Goal: Information Seeking & Learning: Compare options

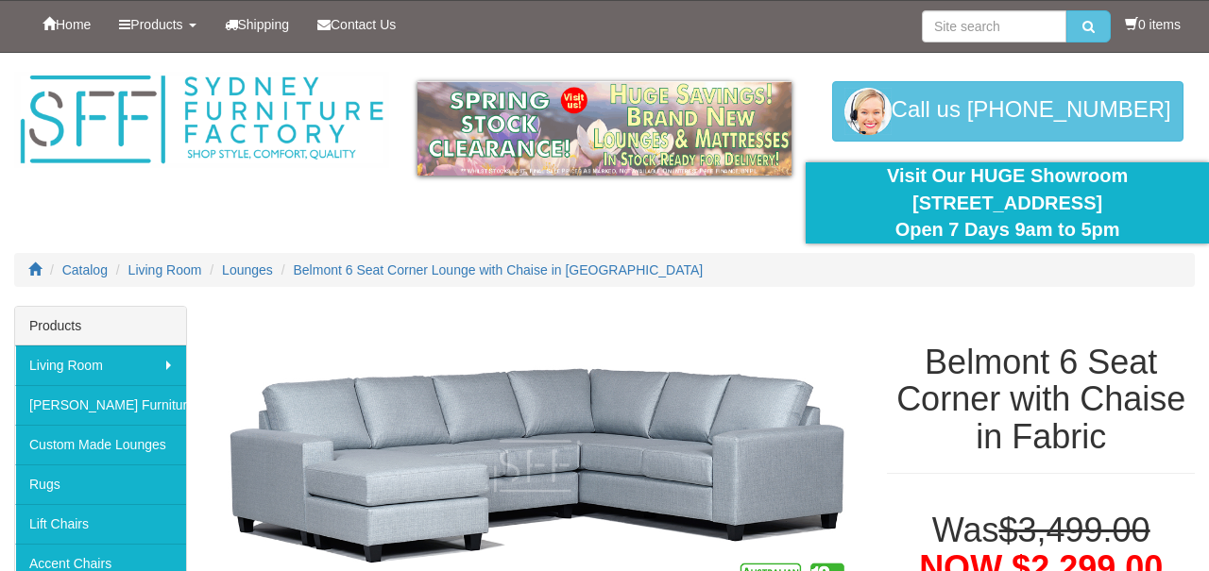
select select "2035"
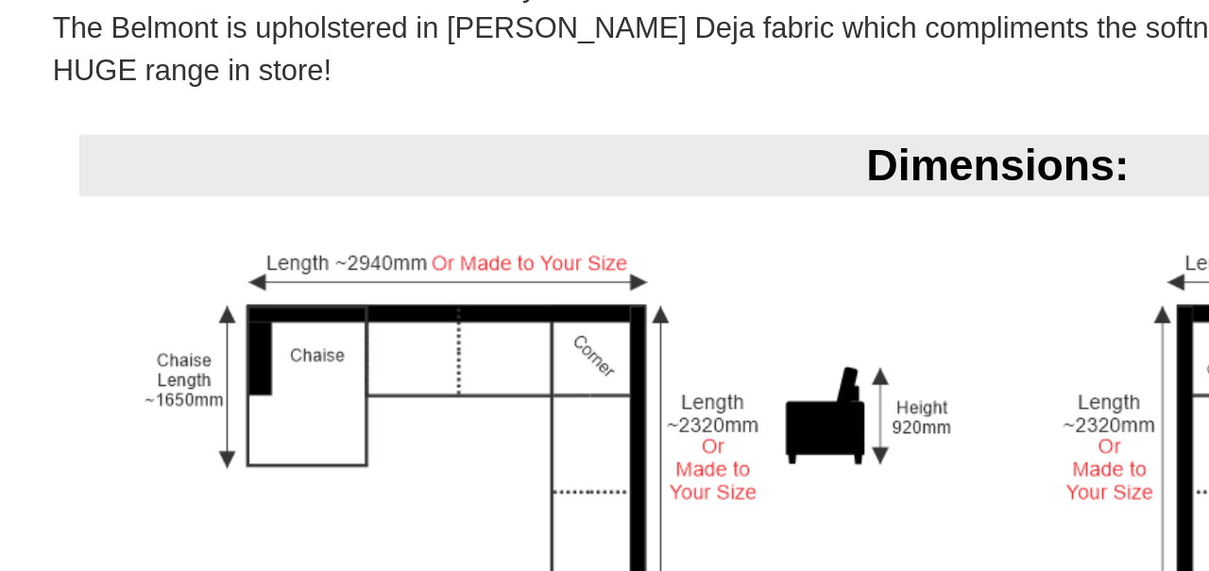
scroll to position [1004, 0]
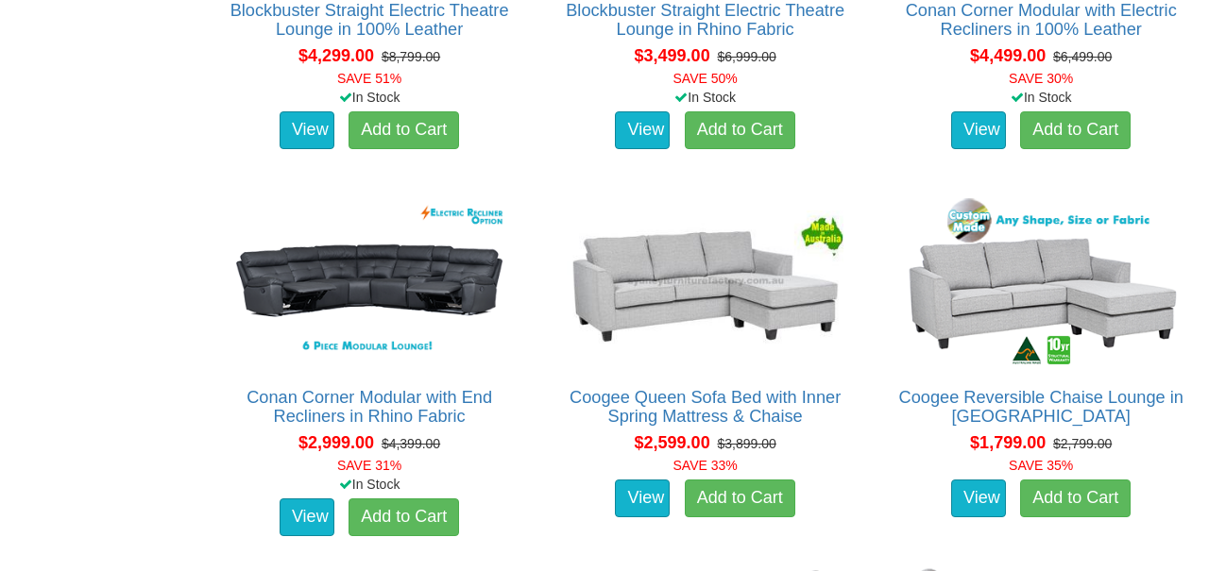
scroll to position [1850, 0]
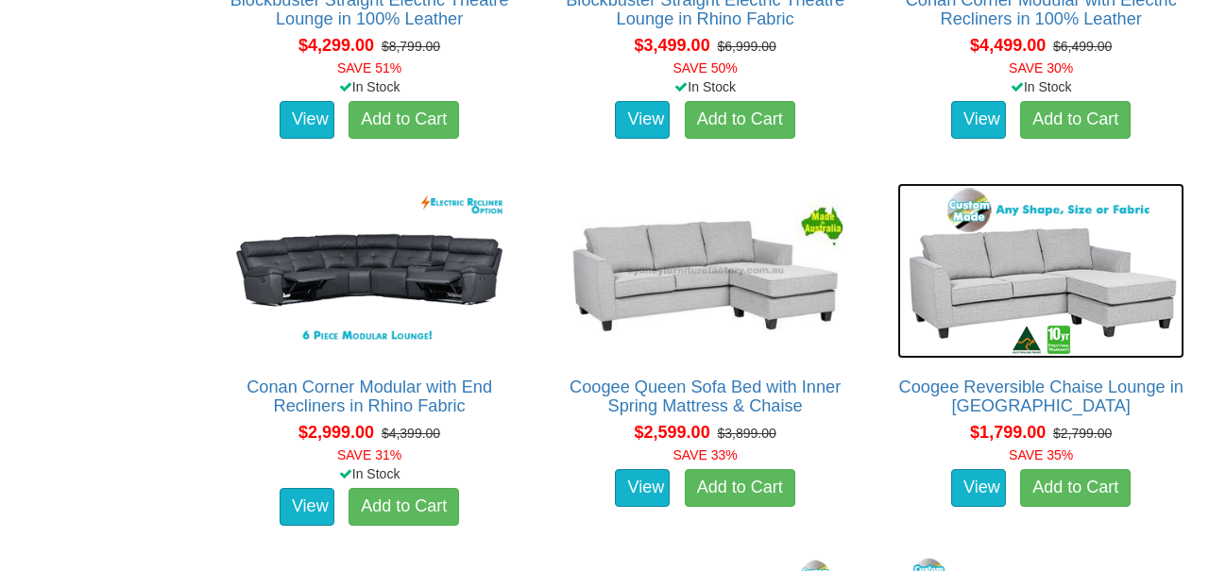
click at [961, 259] on img at bounding box center [1040, 271] width 287 height 176
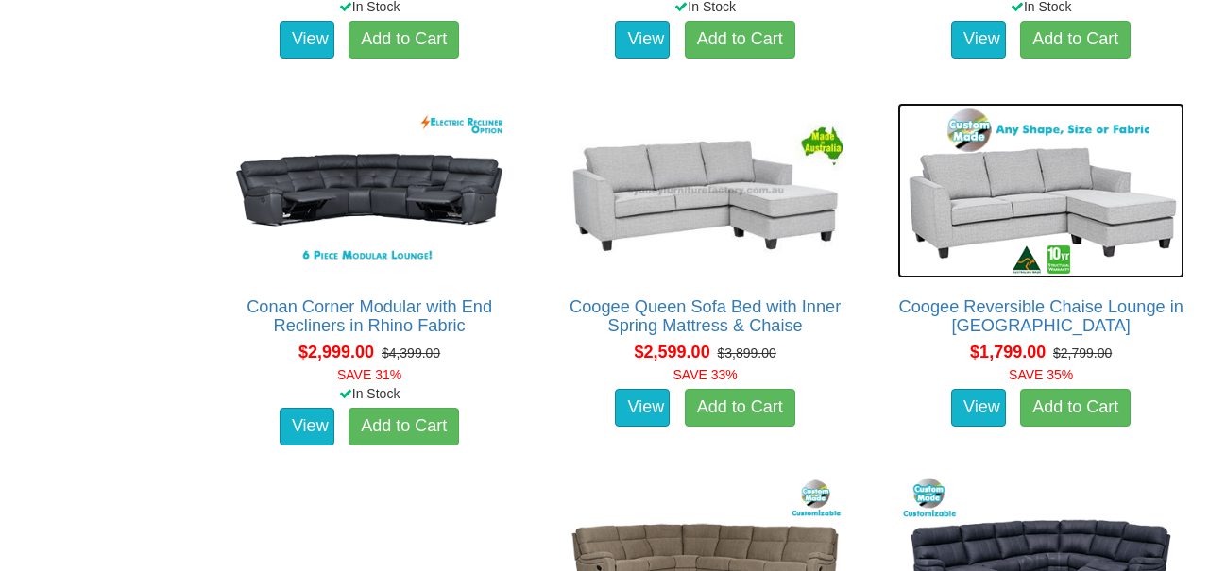
scroll to position [1940, 0]
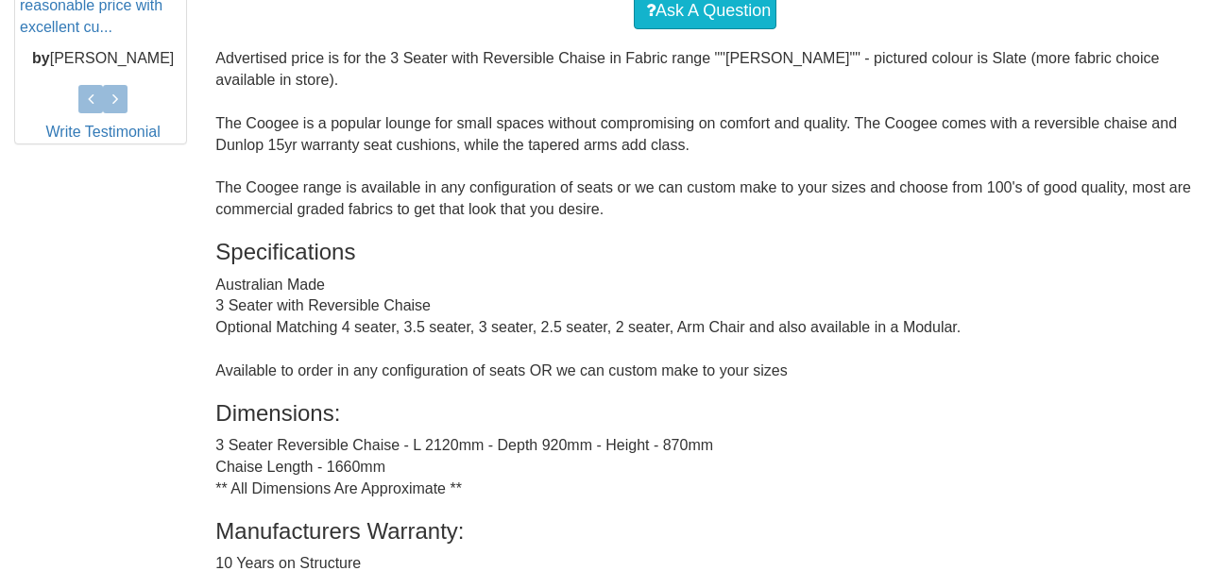
scroll to position [999, 0]
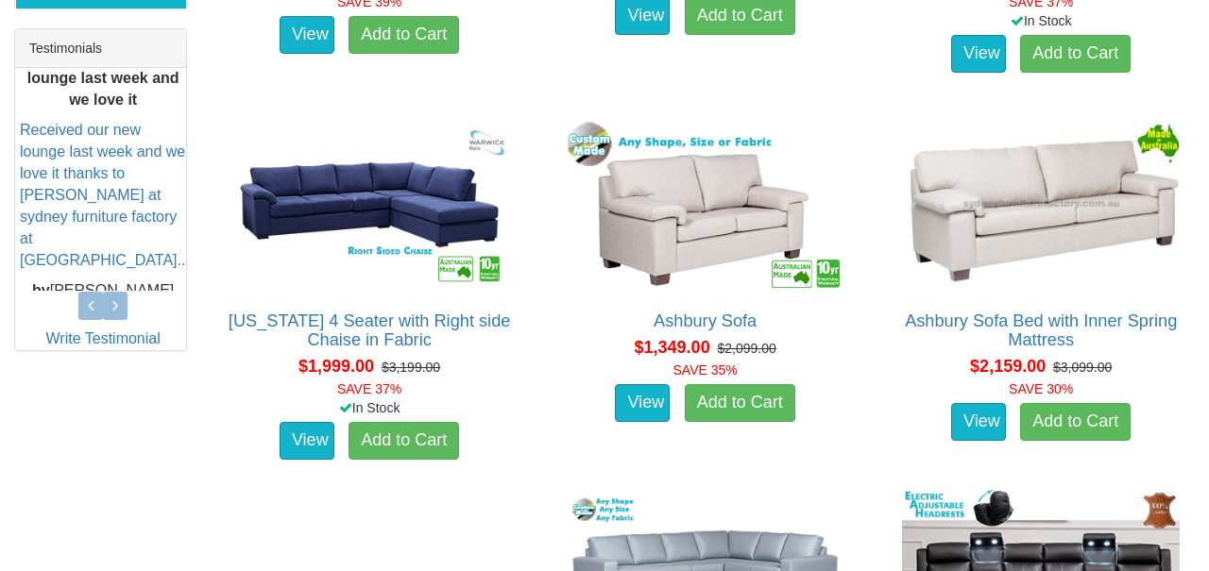
scroll to position [771, 0]
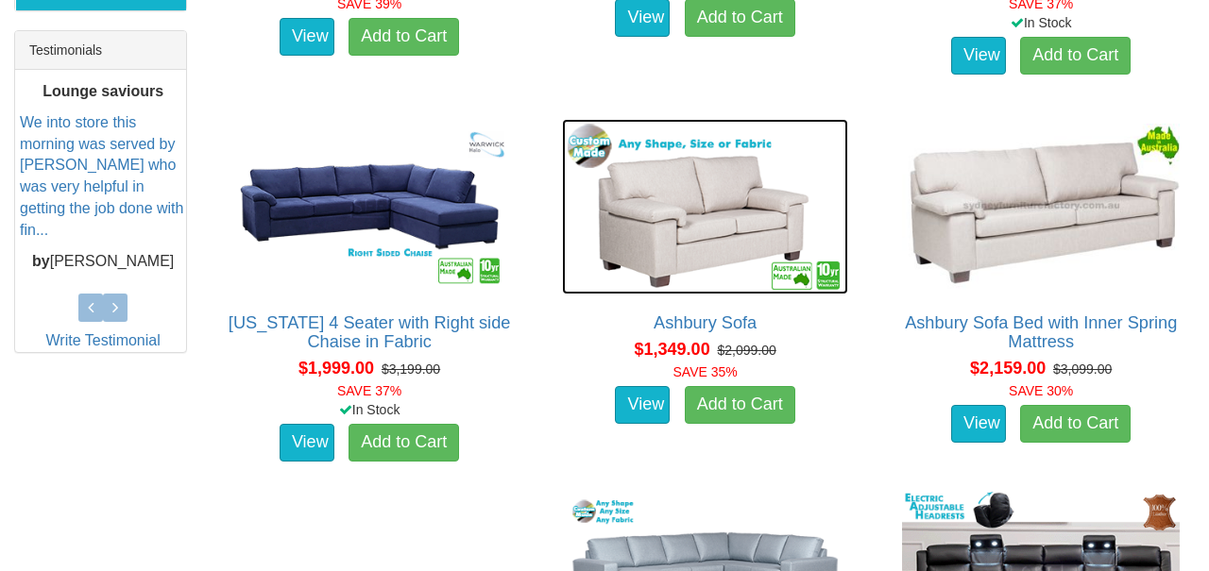
click at [671, 202] on img at bounding box center [705, 207] width 287 height 176
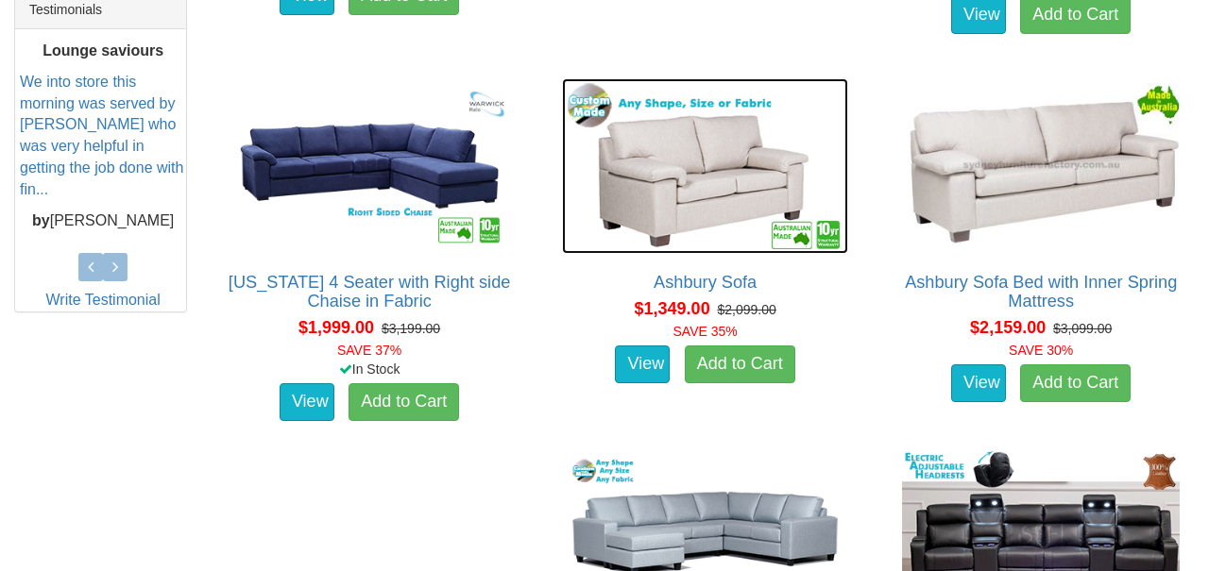
scroll to position [862, 0]
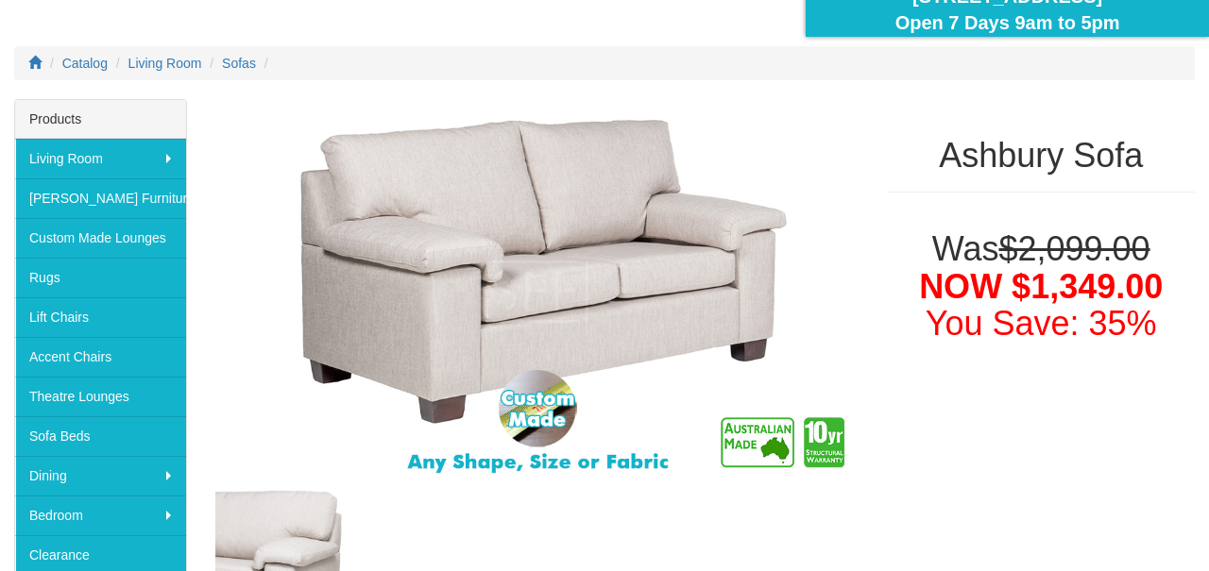
scroll to position [199, 0]
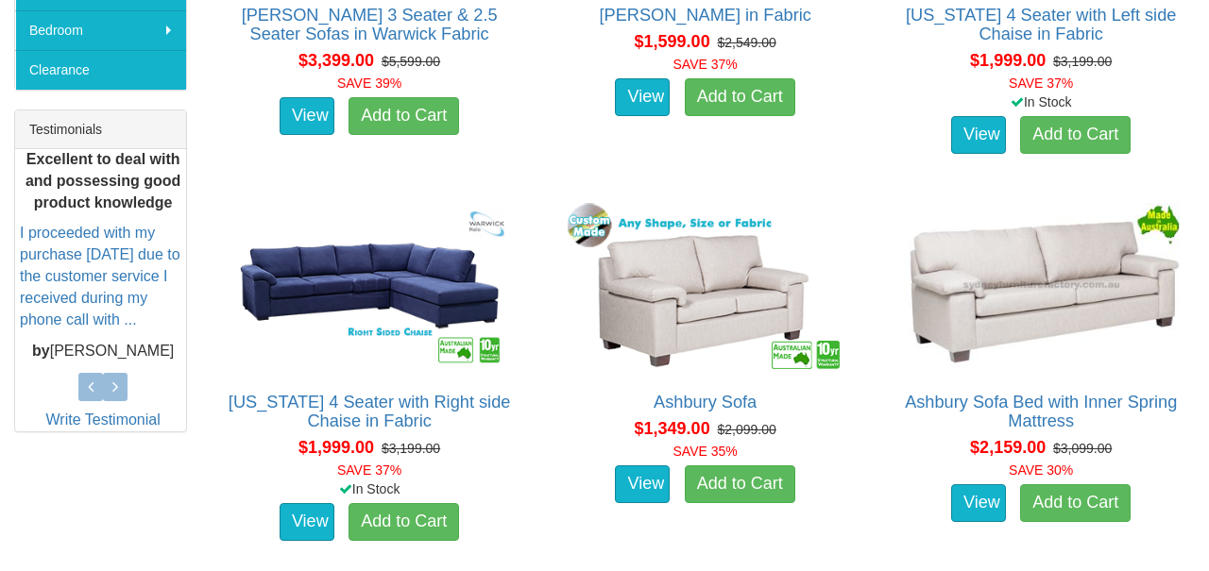
scroll to position [697, 0]
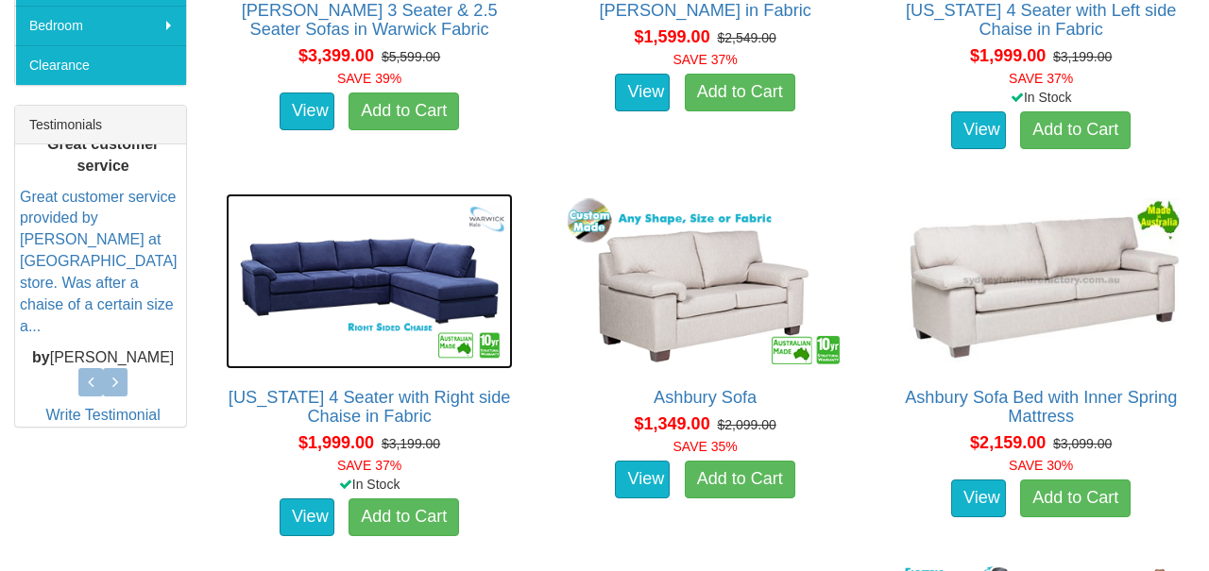
click at [281, 272] on img at bounding box center [369, 282] width 287 height 176
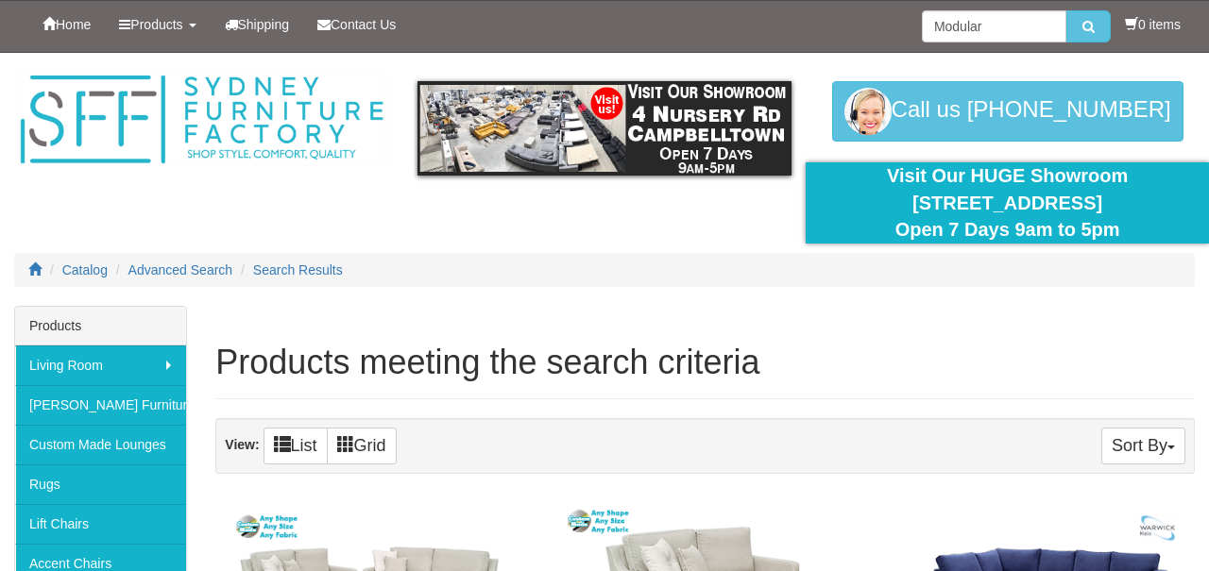
scroll to position [512, 0]
